Goal: Use online tool/utility: Utilize a website feature to perform a specific function

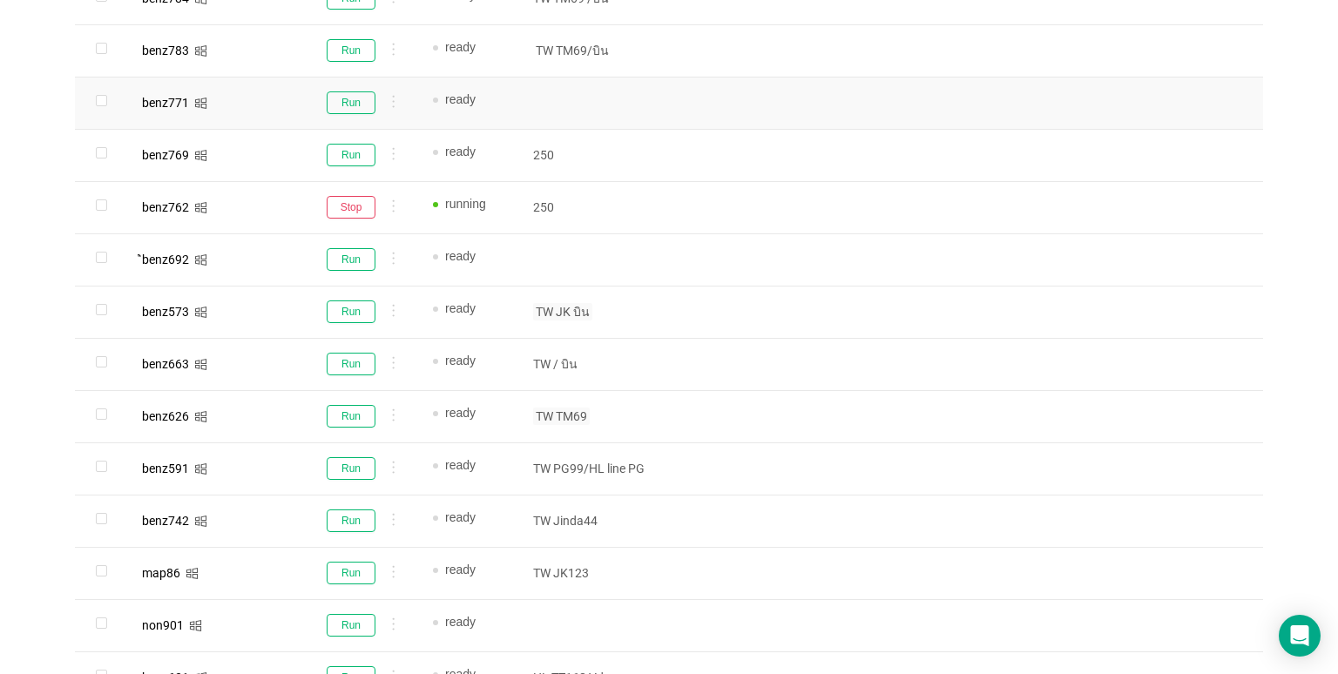
scroll to position [610, 0]
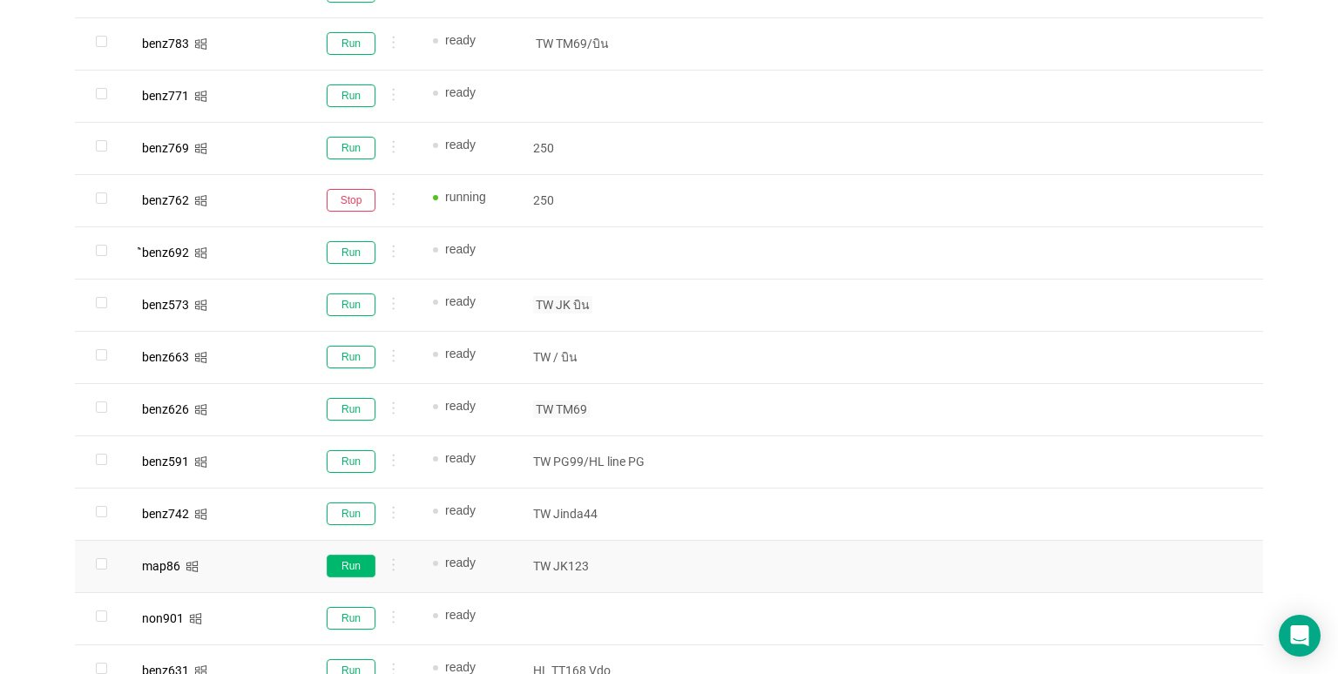
click at [351, 560] on button "Run" at bounding box center [351, 566] width 49 height 23
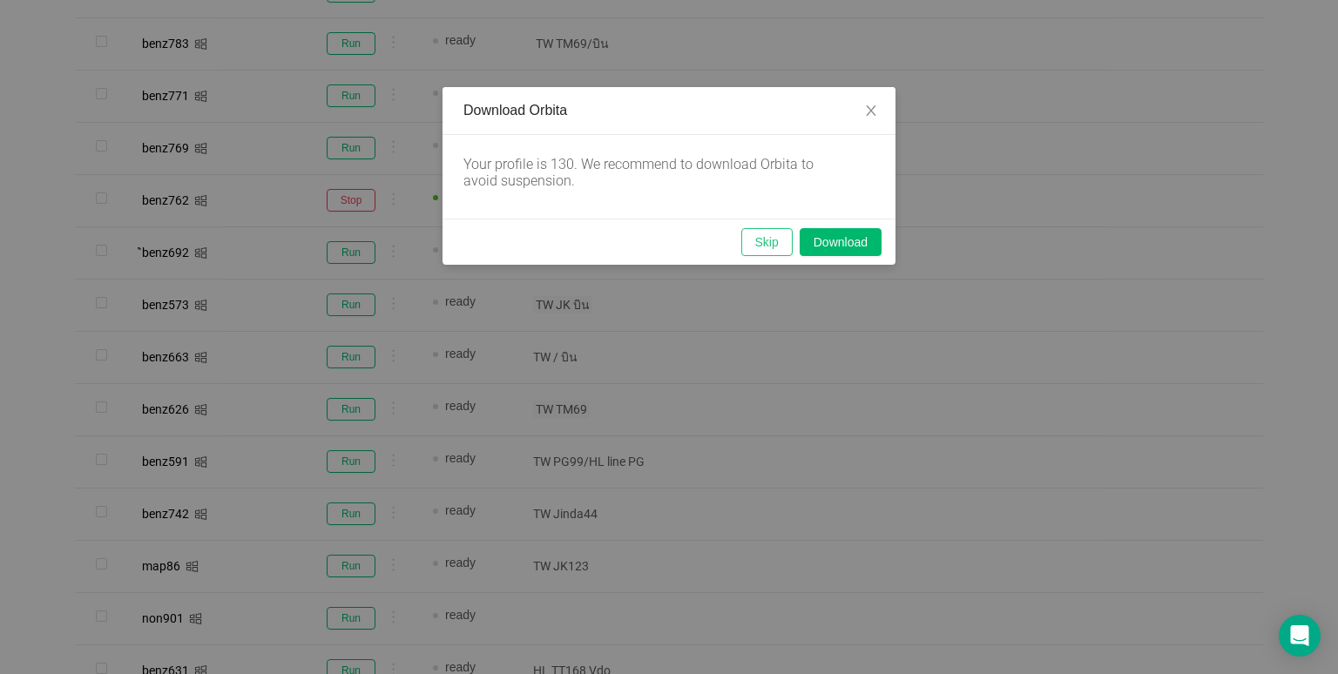
click at [749, 248] on button "Skip" at bounding box center [766, 242] width 51 height 28
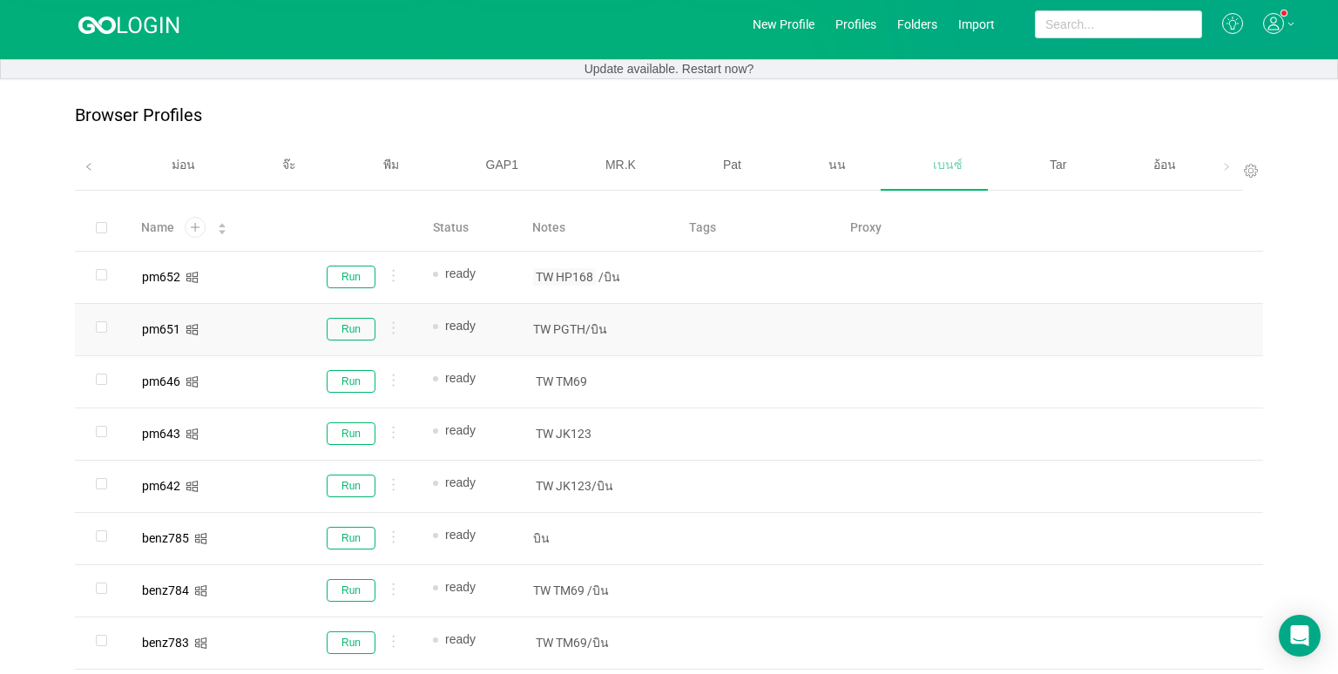
scroll to position [0, 0]
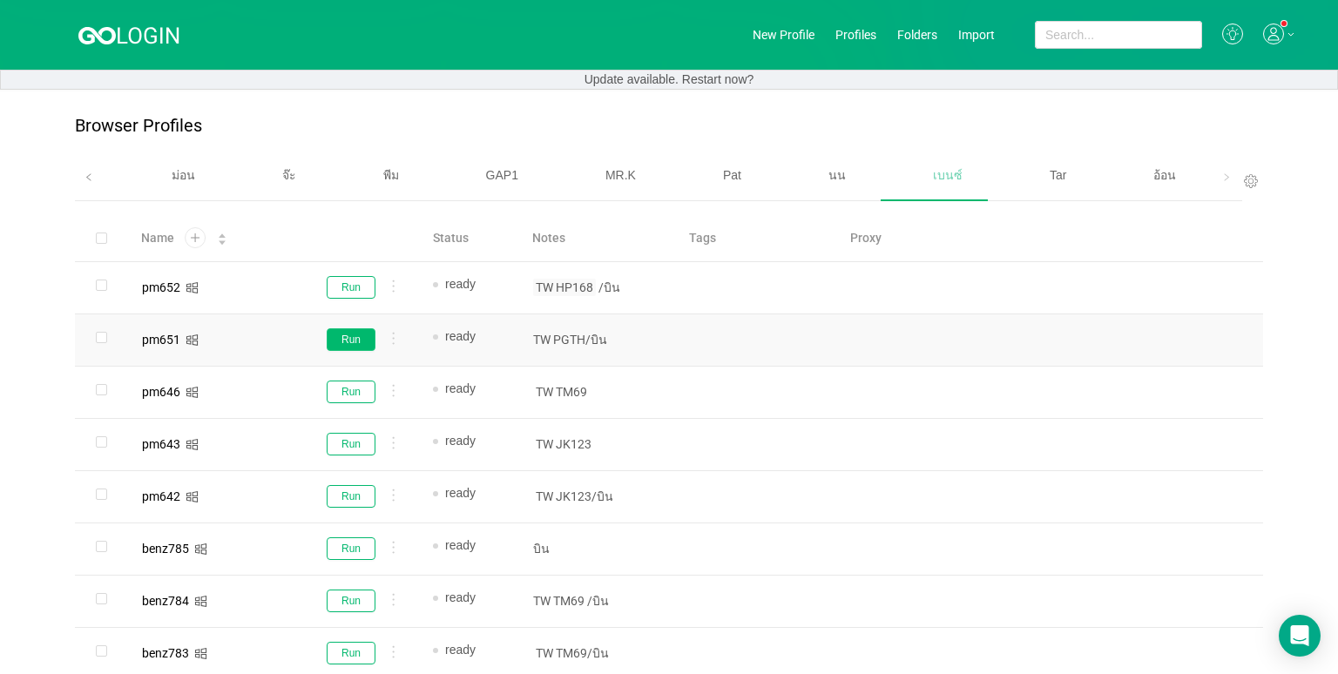
click at [362, 330] on button "Run" at bounding box center [351, 339] width 49 height 23
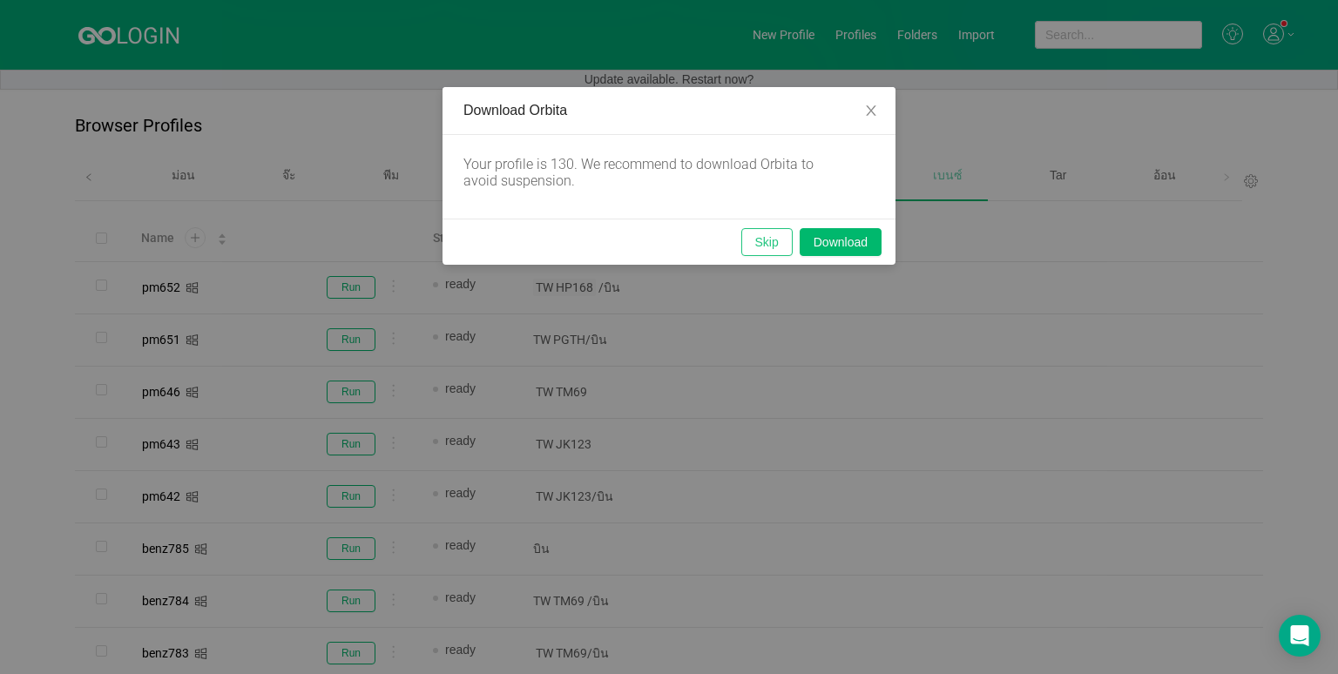
click at [770, 240] on button "Skip" at bounding box center [766, 242] width 51 height 28
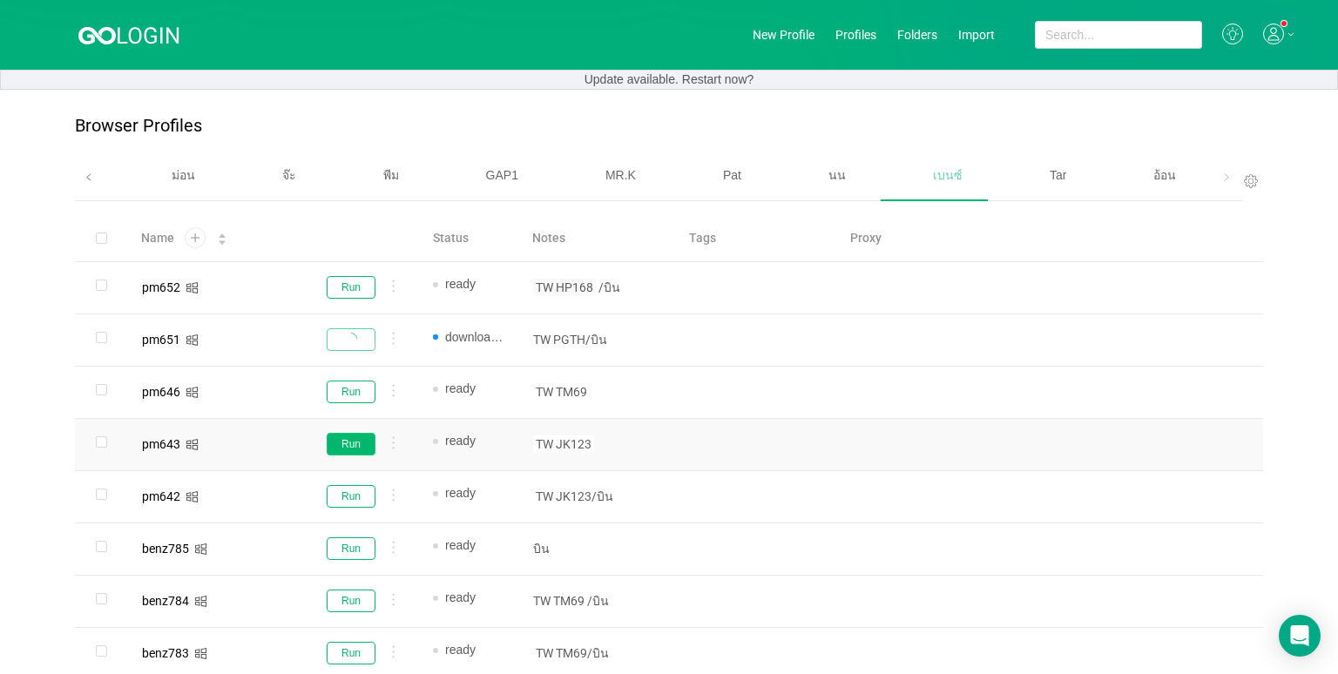
click at [349, 441] on button "Run" at bounding box center [351, 444] width 49 height 23
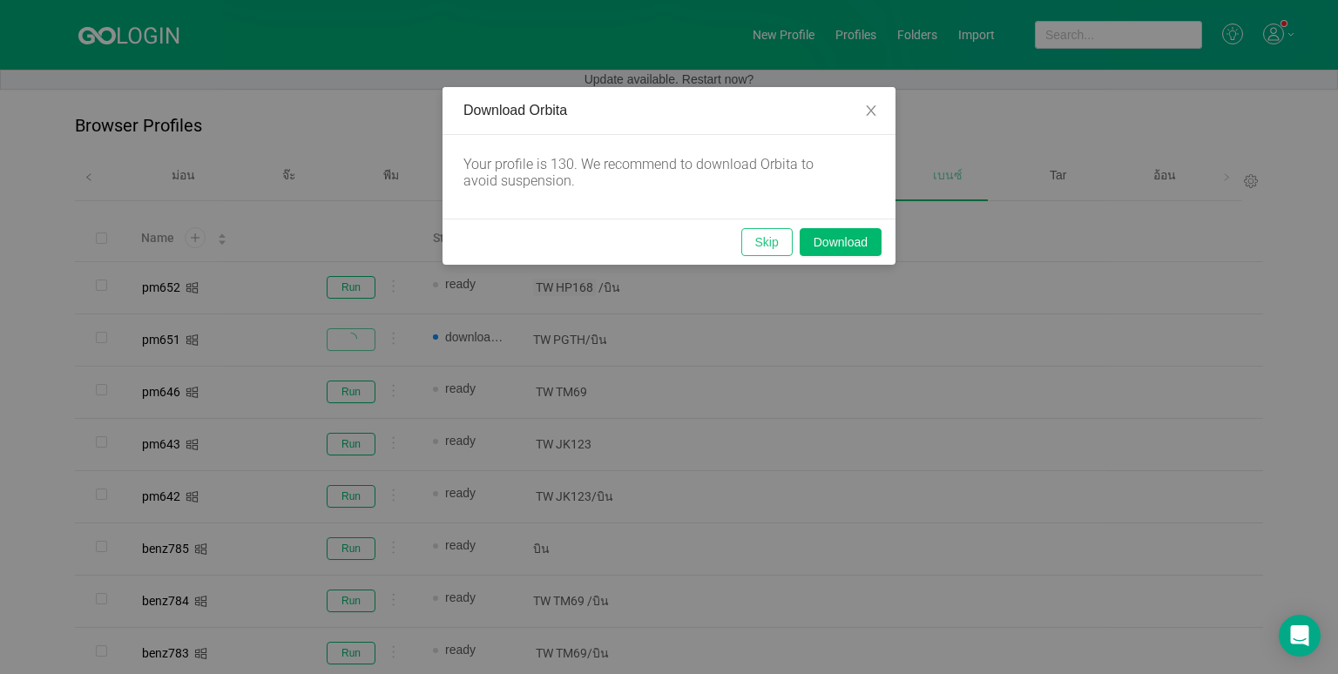
click at [757, 244] on button "Skip" at bounding box center [766, 242] width 51 height 28
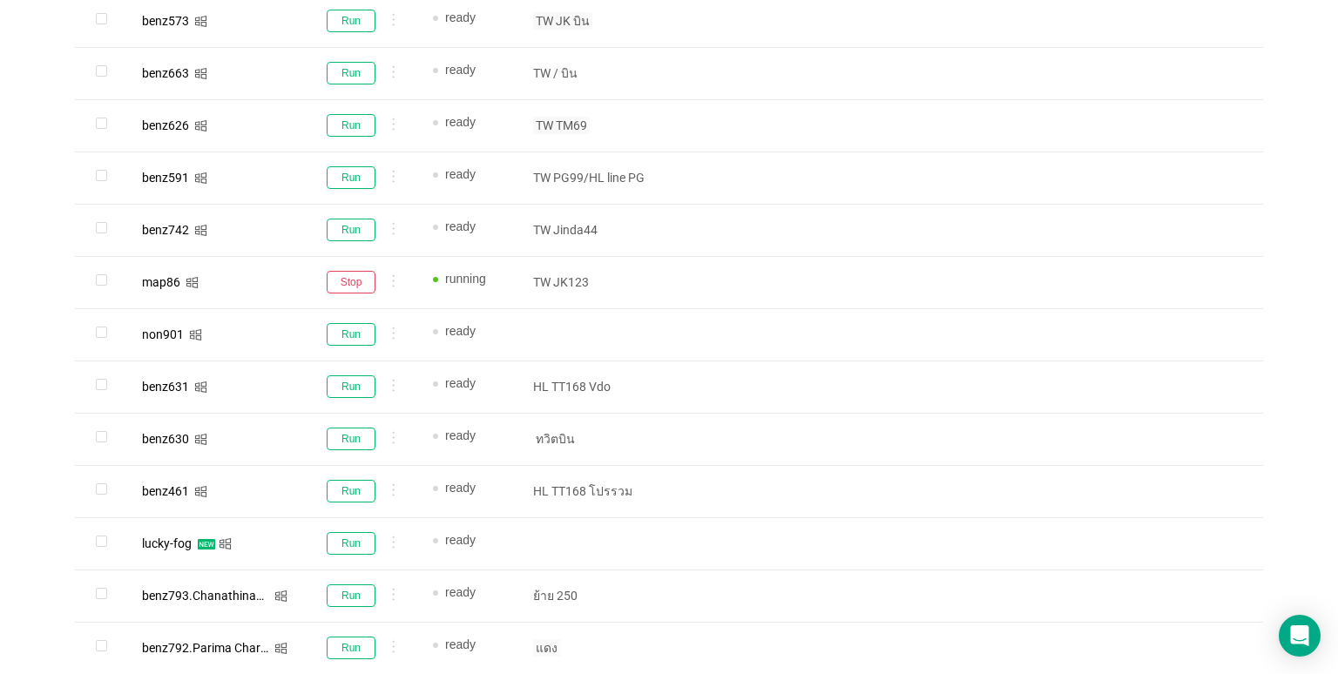
scroll to position [1082, 0]
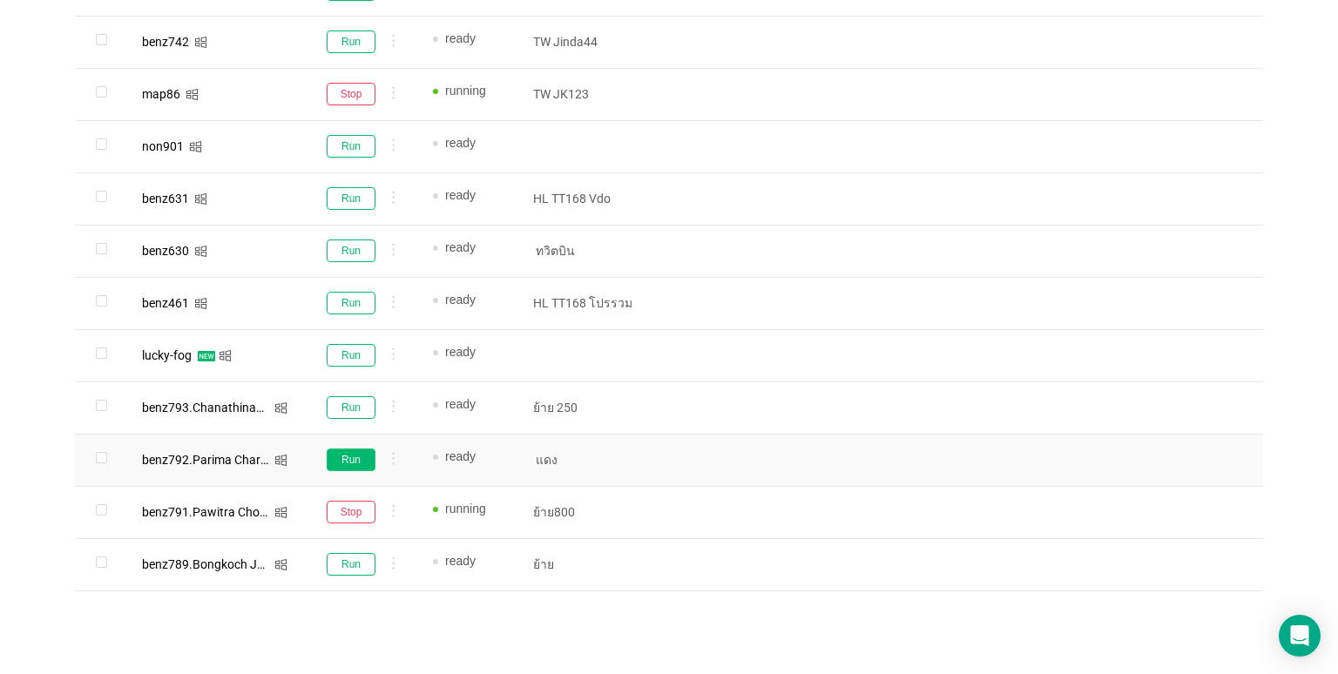
click at [343, 449] on button "Run" at bounding box center [351, 460] width 49 height 23
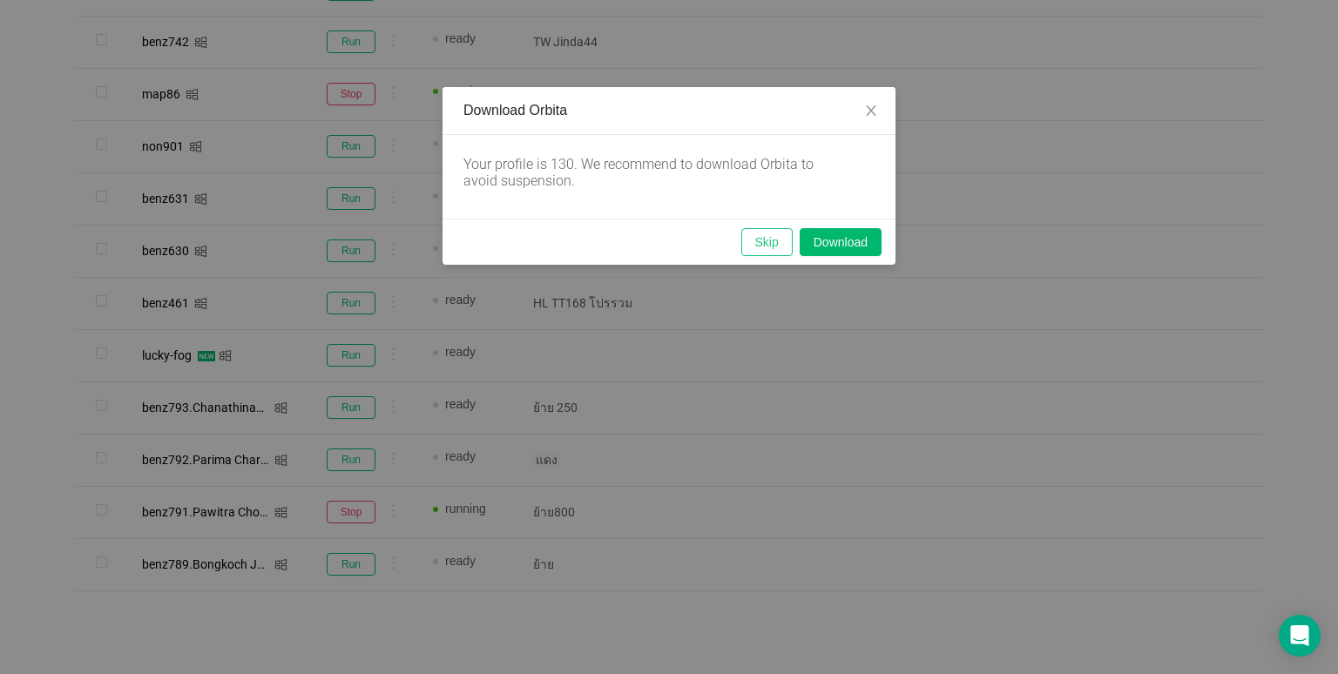
click at [766, 242] on button "Skip" at bounding box center [766, 242] width 51 height 28
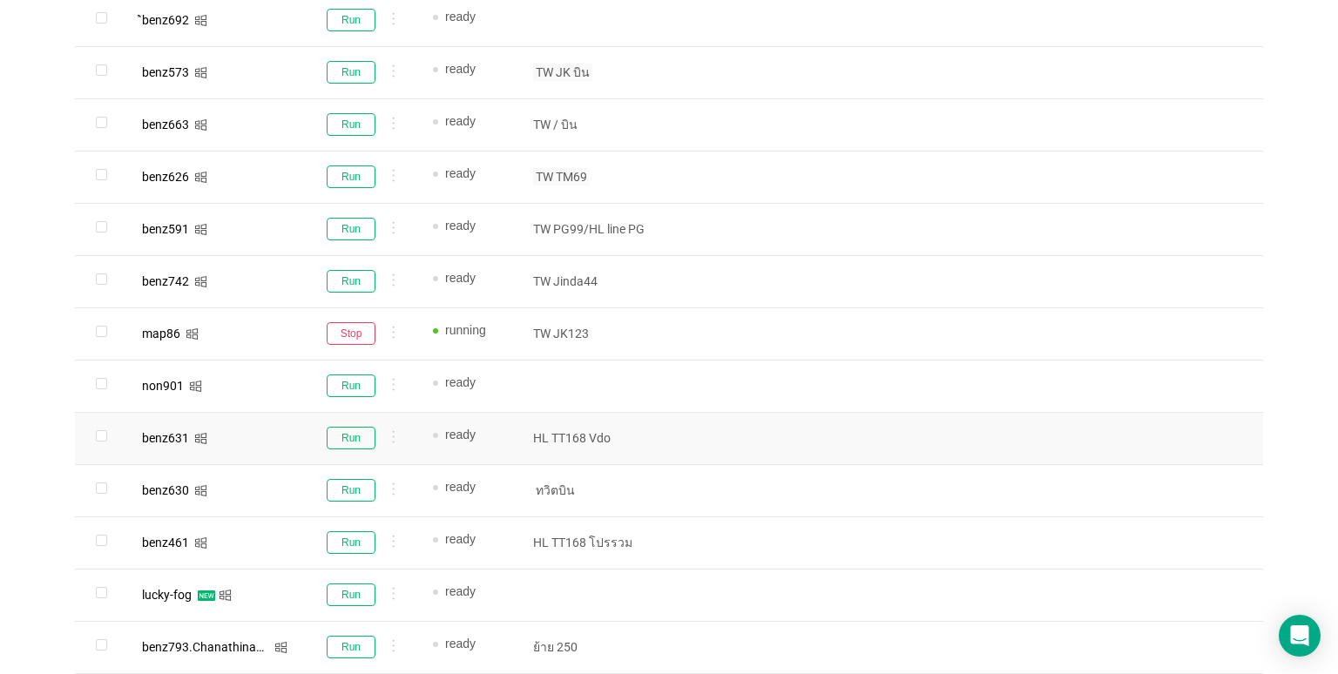
scroll to position [734, 0]
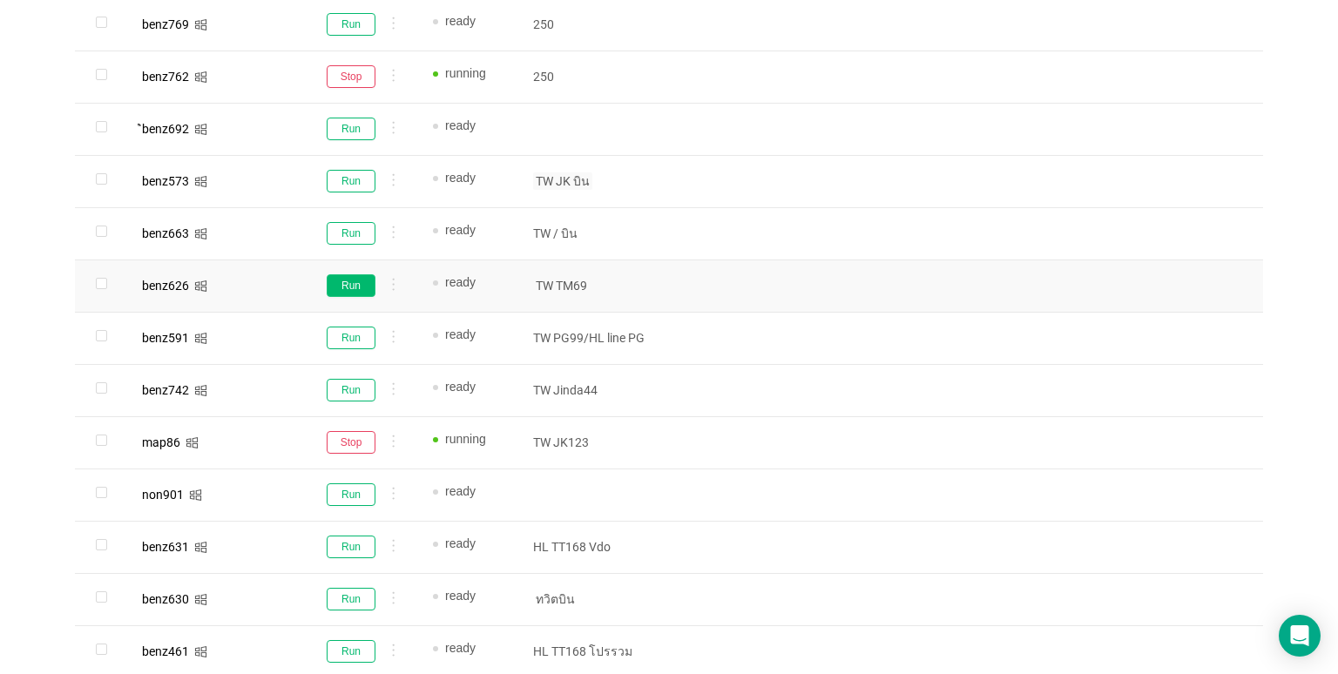
click at [354, 288] on button "Run" at bounding box center [351, 285] width 49 height 23
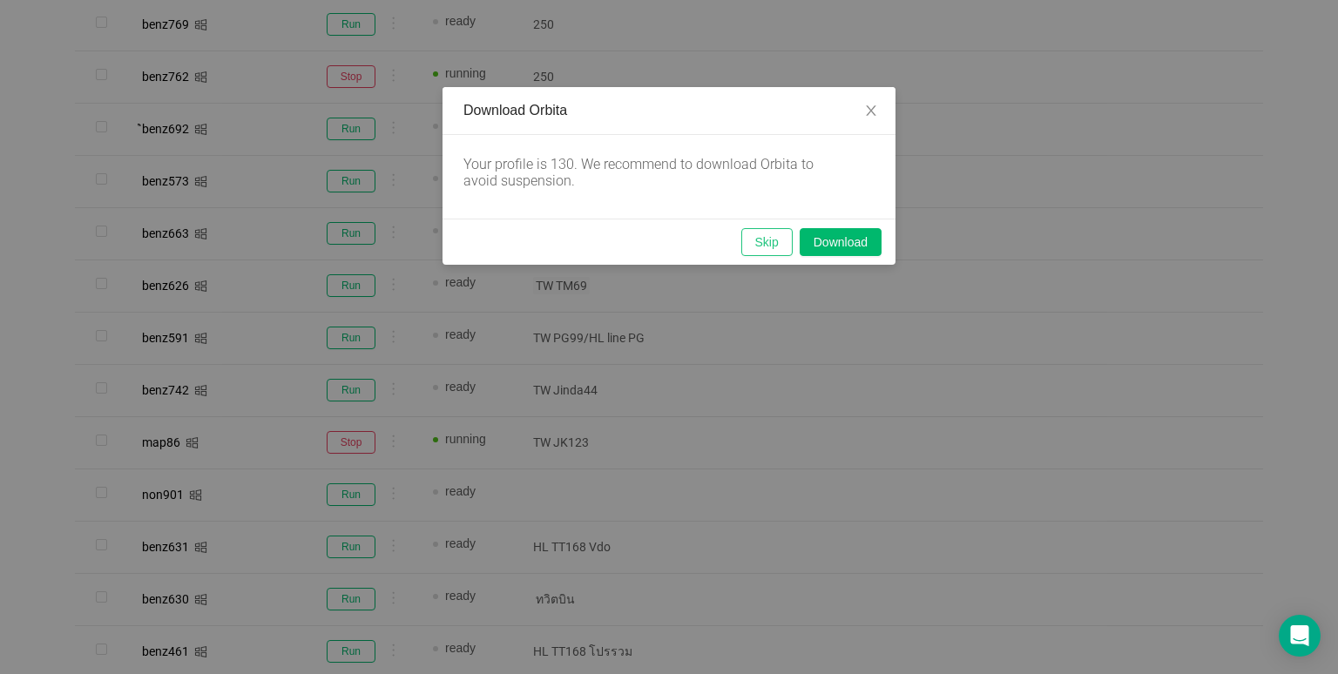
click at [772, 237] on button "Skip" at bounding box center [766, 242] width 51 height 28
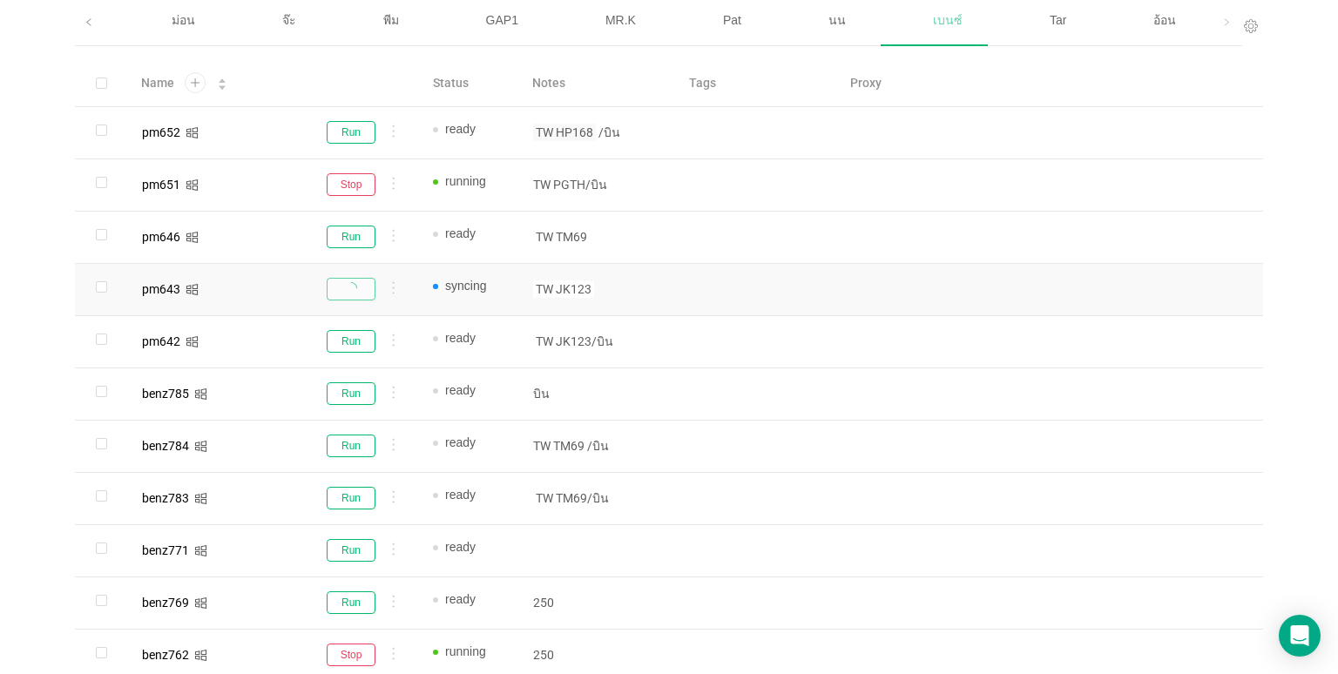
scroll to position [124, 0]
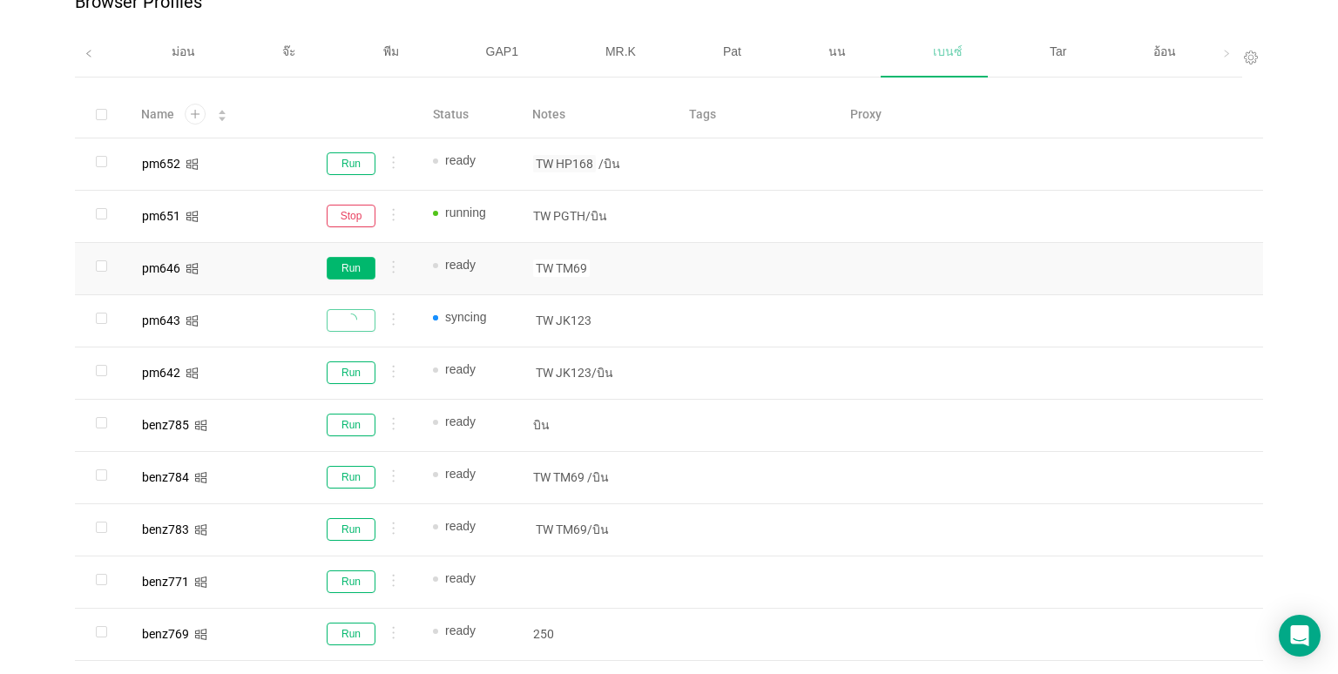
click at [342, 264] on button "Run" at bounding box center [351, 268] width 49 height 23
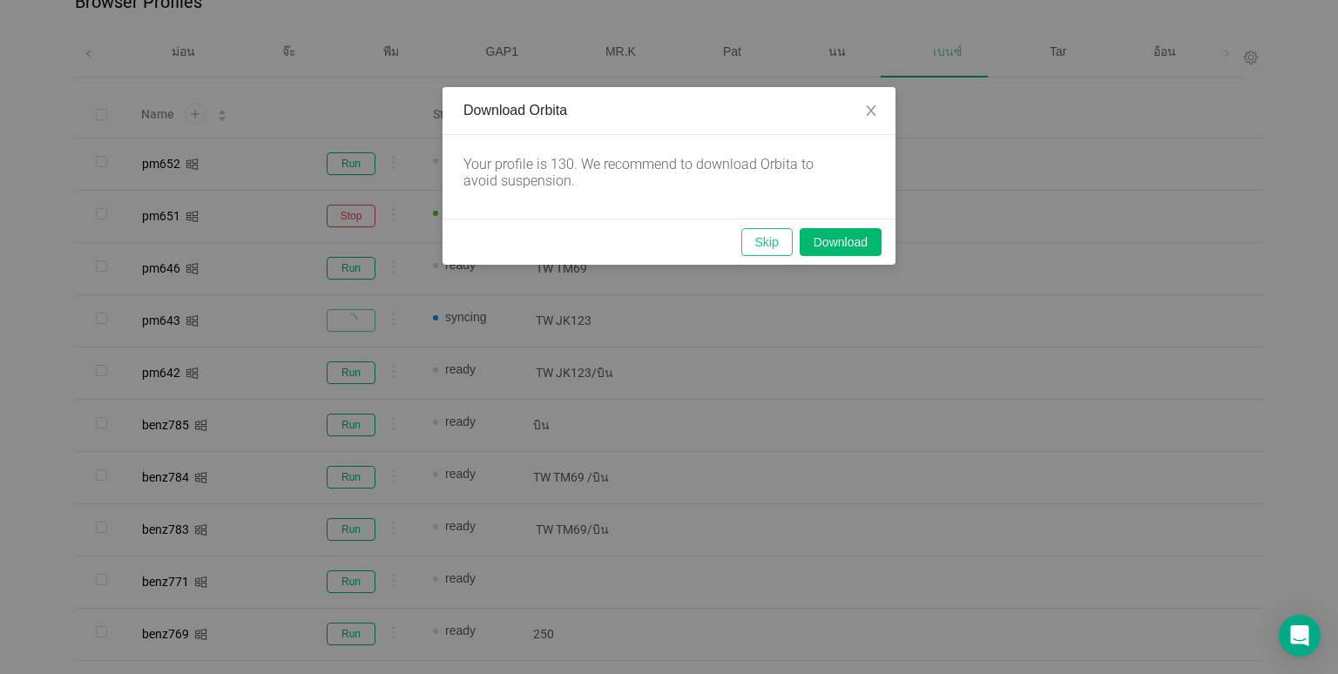
click at [776, 237] on button "Skip" at bounding box center [766, 242] width 51 height 28
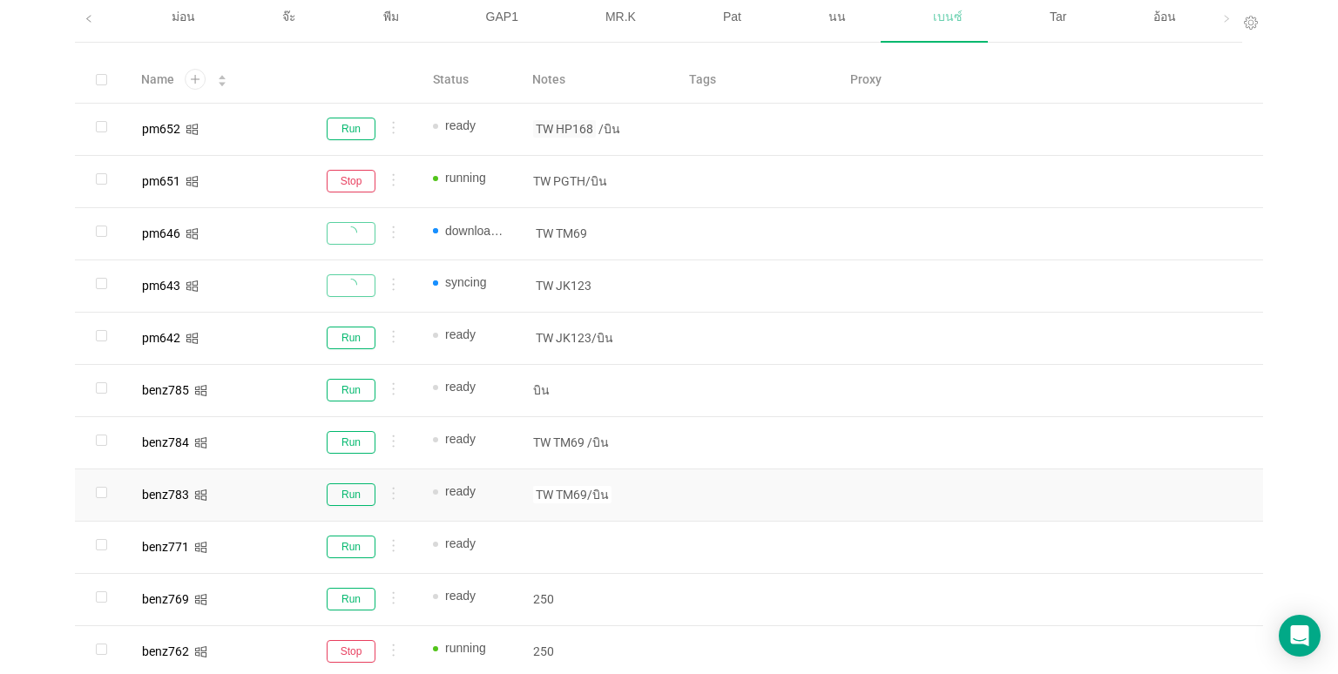
scroll to position [211, 0]
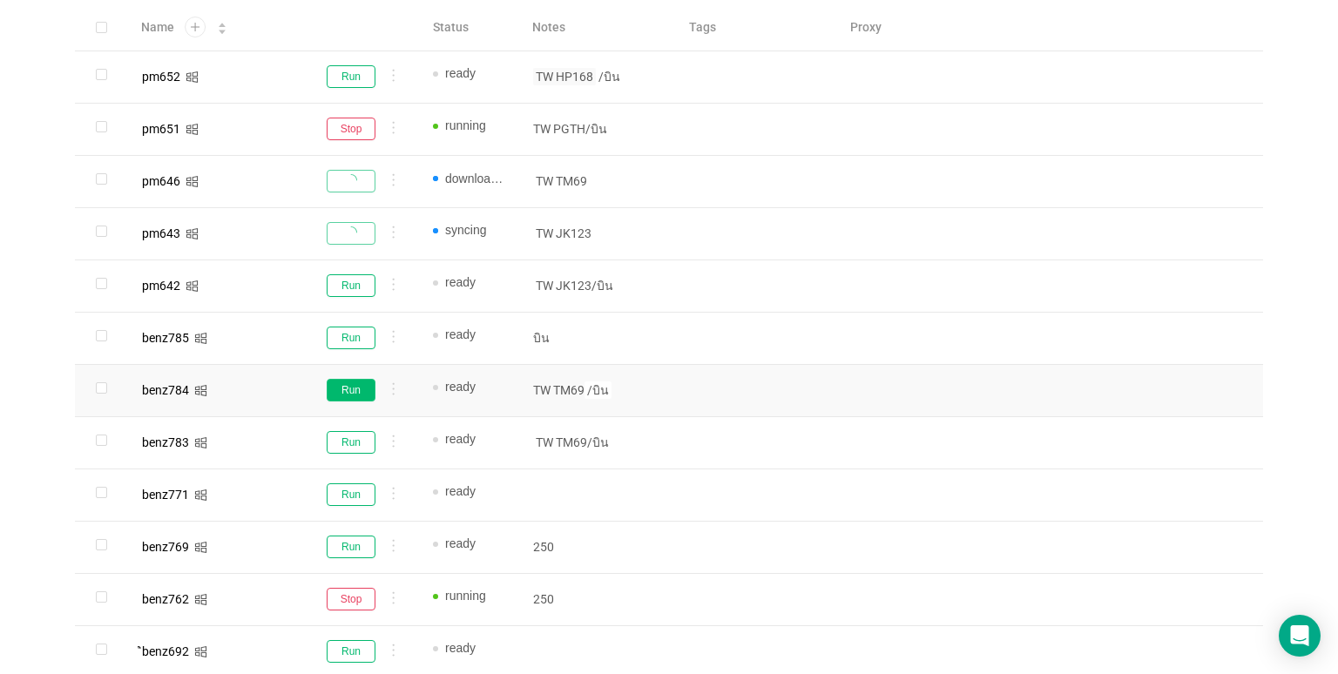
click at [343, 389] on button "Run" at bounding box center [351, 390] width 49 height 23
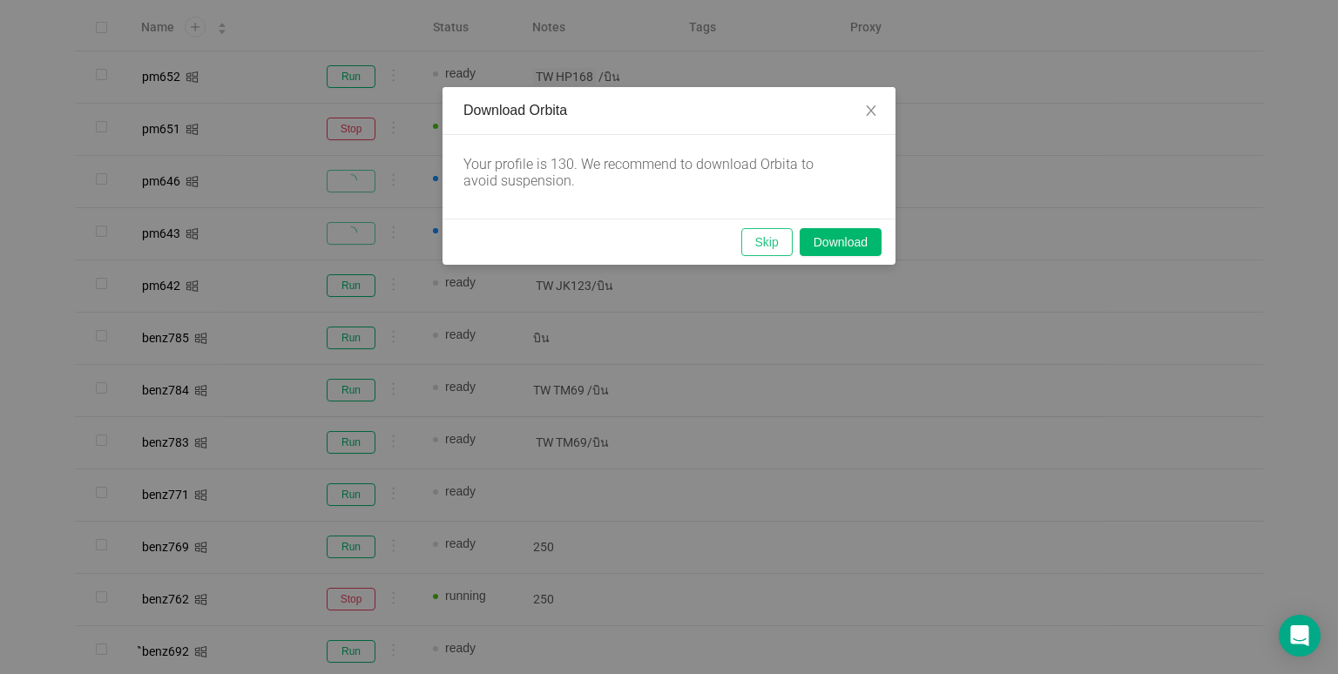
click at [769, 237] on button "Skip" at bounding box center [766, 242] width 51 height 28
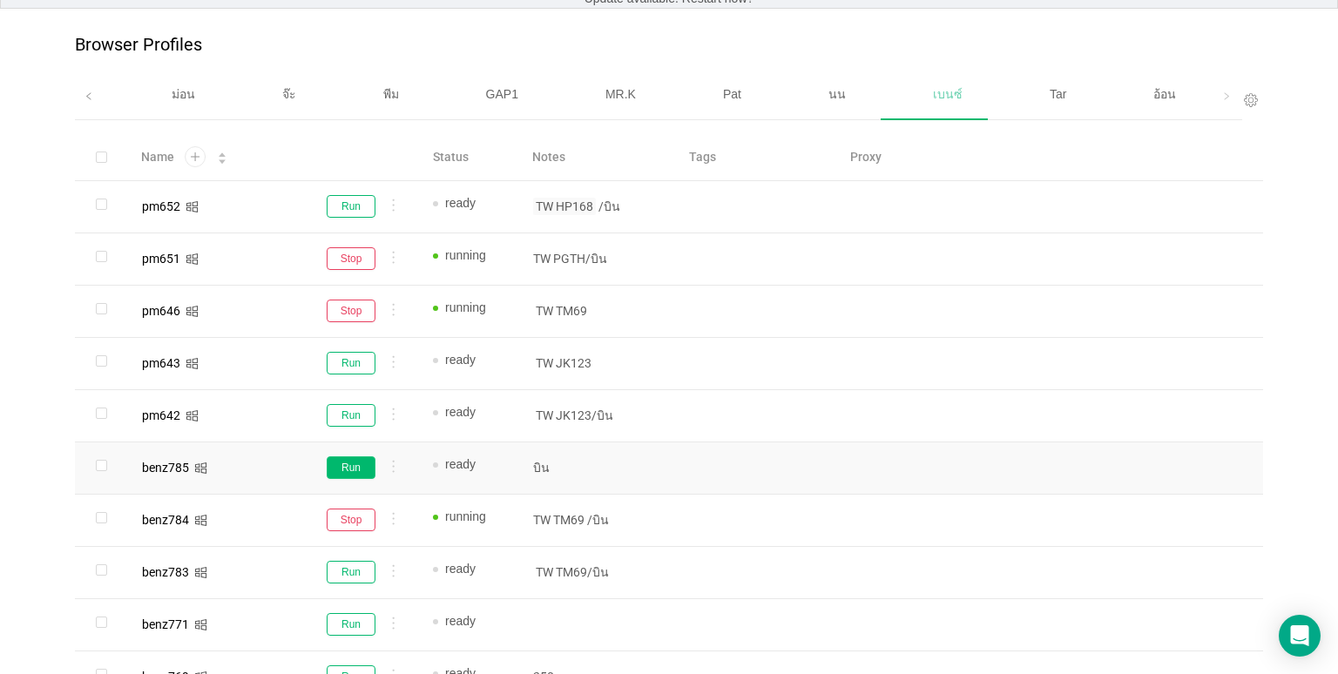
scroll to position [87, 0]
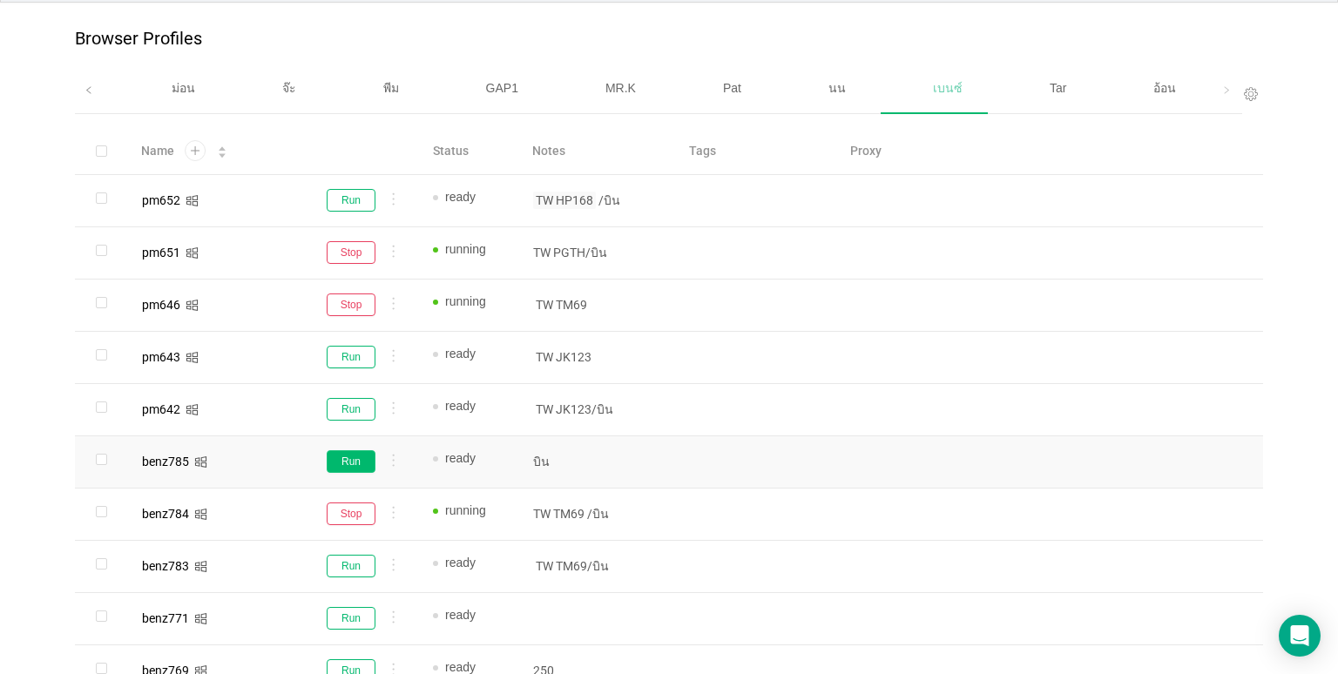
click at [346, 464] on button "Run" at bounding box center [351, 461] width 49 height 23
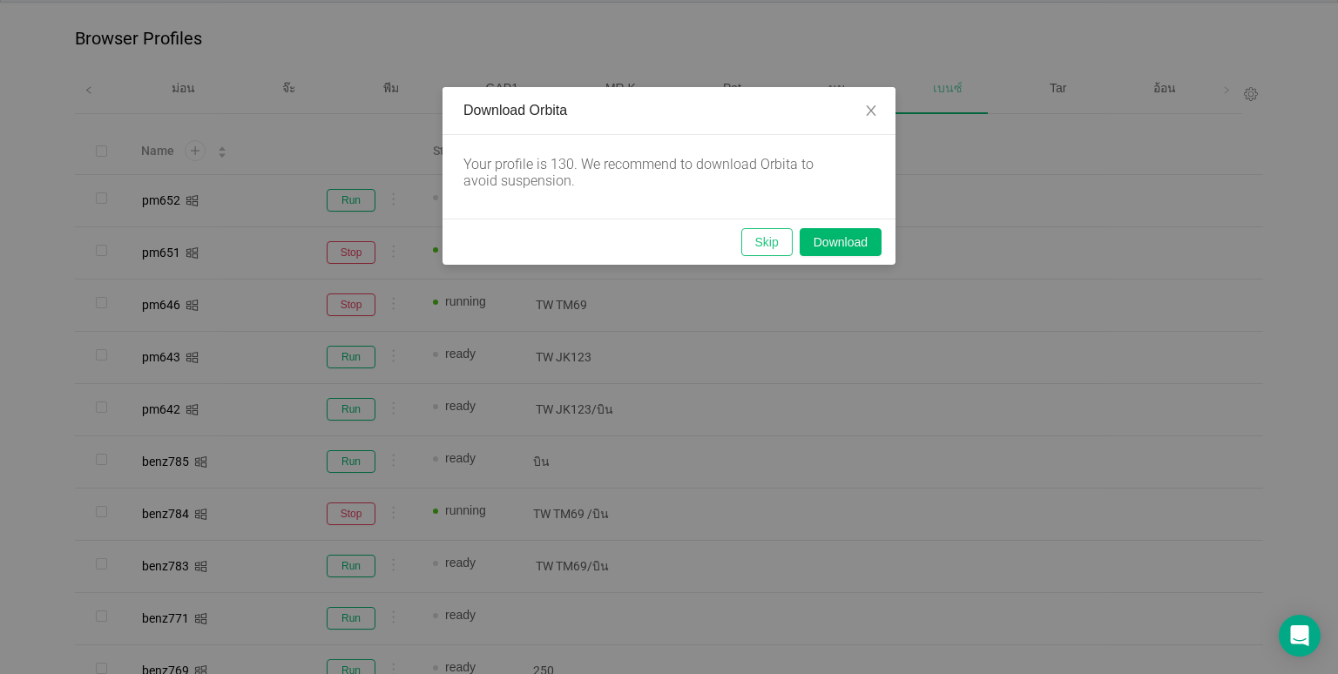
click at [772, 240] on button "Skip" at bounding box center [766, 242] width 51 height 28
